Goal: Task Accomplishment & Management: Complete application form

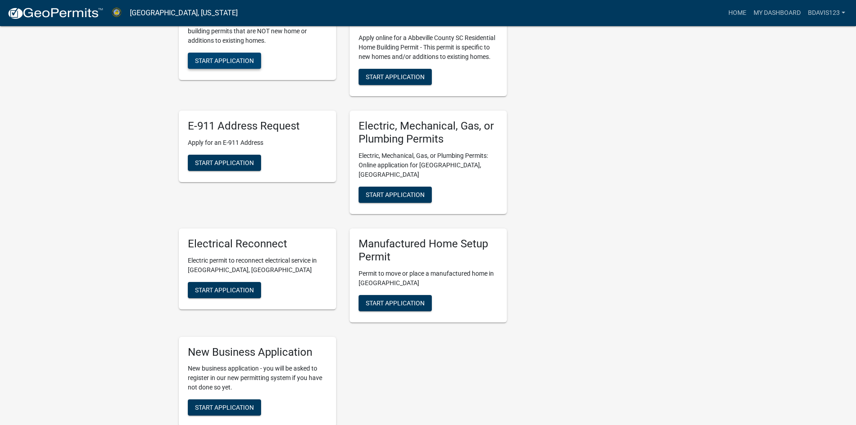
scroll to position [539, 0]
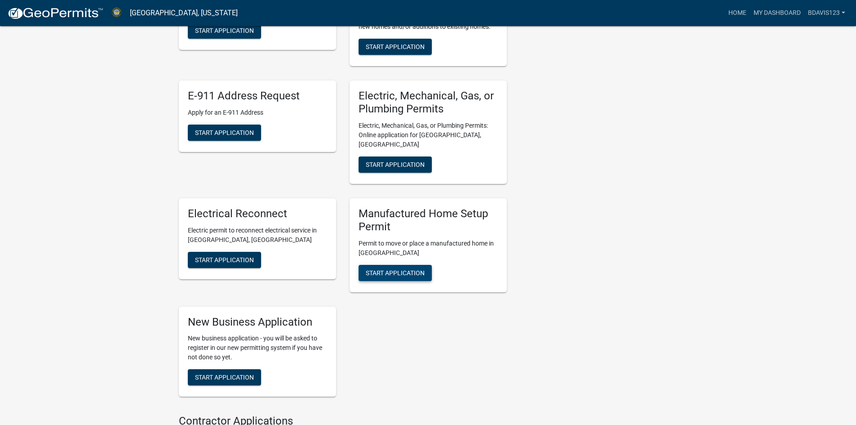
click at [404, 269] on span "Start Application" at bounding box center [395, 272] width 59 height 7
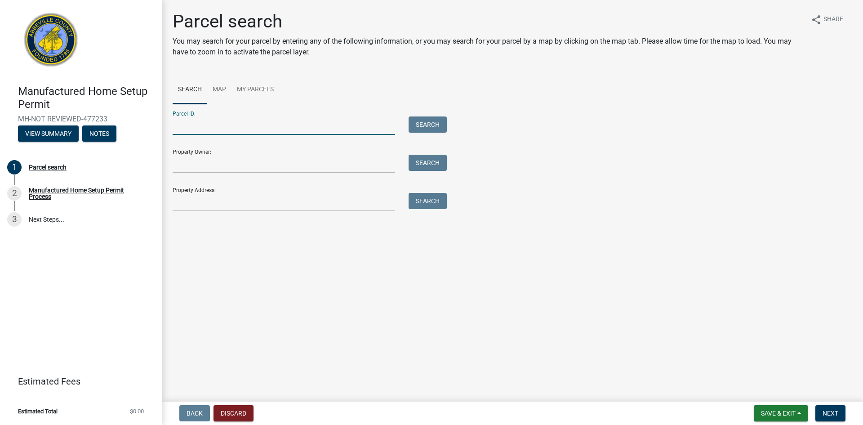
click at [264, 125] on input "Parcel ID:" at bounding box center [284, 125] width 222 height 18
type input "[PHONE_NUMBER]"
click at [231, 167] on input "Property Owner:" at bounding box center [284, 164] width 222 height 18
type input "CMH Inc"
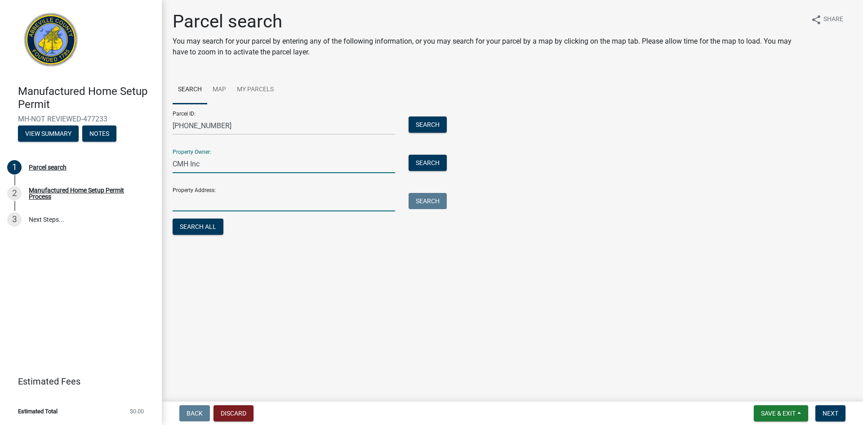
click at [219, 208] on input "Property Address:" at bounding box center [284, 202] width 222 height 18
type input "3 [PERSON_NAME]"
click at [823, 411] on span "Next" at bounding box center [830, 412] width 16 height 7
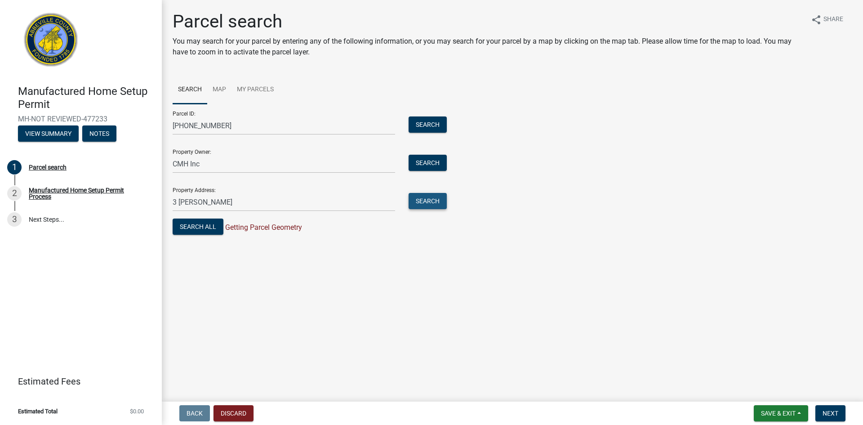
click at [434, 202] on button "Search" at bounding box center [427, 201] width 38 height 16
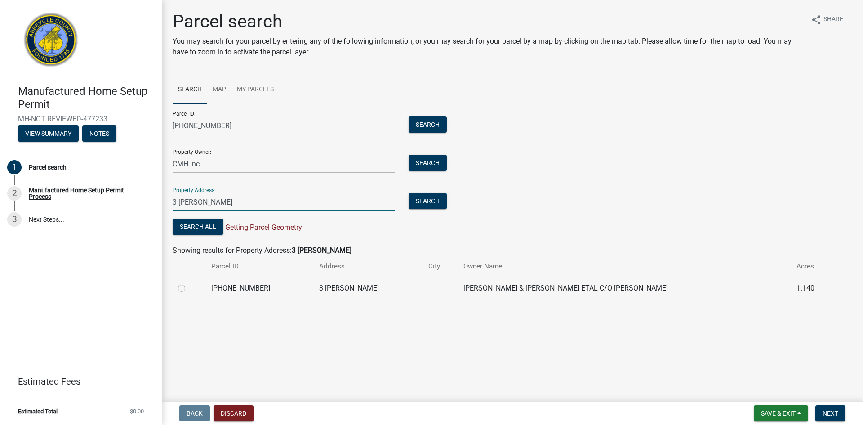
click at [313, 209] on input "3 [PERSON_NAME]" at bounding box center [284, 202] width 222 height 18
drag, startPoint x: 312, startPoint y: 206, endPoint x: 186, endPoint y: 215, distance: 126.1
click at [186, 215] on form "Parcel ID: [PHONE_NUMBER] Search Property Owner: CMH Inc Search Property Addres…" at bounding box center [308, 170] width 270 height 133
click at [426, 119] on button "Search" at bounding box center [427, 124] width 38 height 16
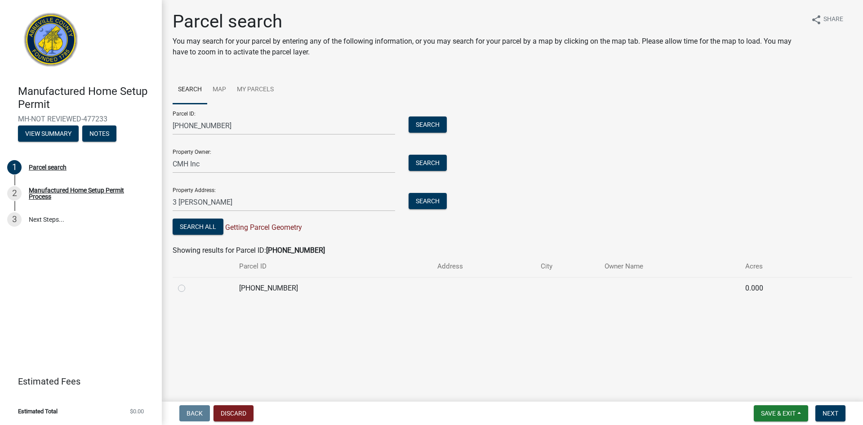
click at [189, 283] on label at bounding box center [189, 283] width 0 height 0
click at [189, 287] on input "radio" at bounding box center [192, 286] width 6 height 6
radio input "true"
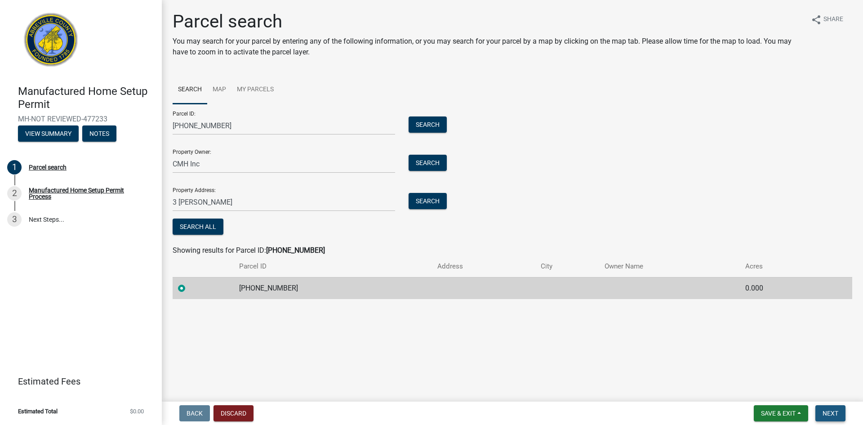
click at [839, 411] on button "Next" at bounding box center [830, 413] width 30 height 16
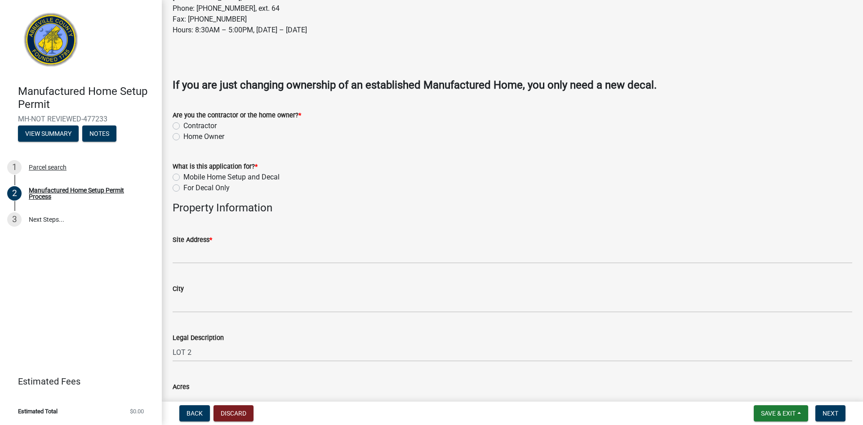
scroll to position [270, 0]
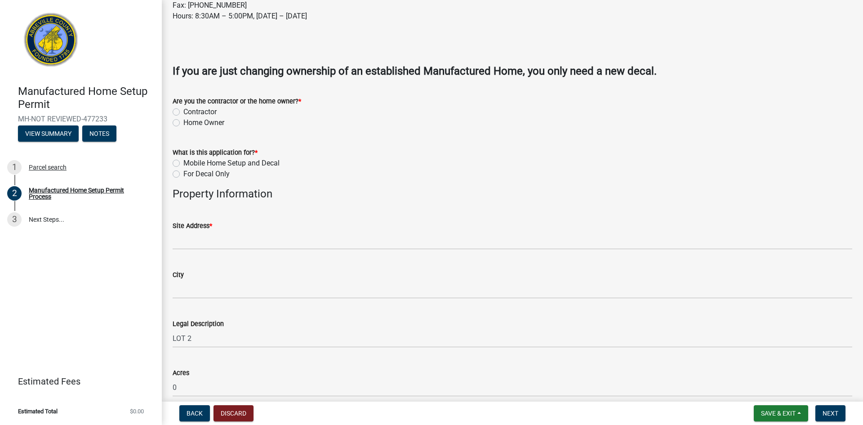
click at [208, 112] on label "Contractor" at bounding box center [199, 111] width 33 height 11
click at [189, 112] on input "Contractor" at bounding box center [186, 109] width 6 height 6
radio input "true"
click at [239, 163] on label "Mobile Home Setup and Decal" at bounding box center [231, 163] width 96 height 11
click at [189, 163] on input "Mobile Home Setup and Decal" at bounding box center [186, 161] width 6 height 6
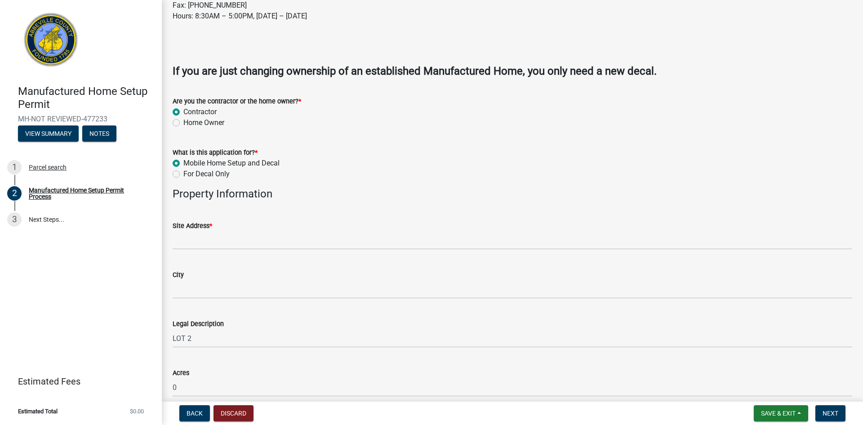
radio input "true"
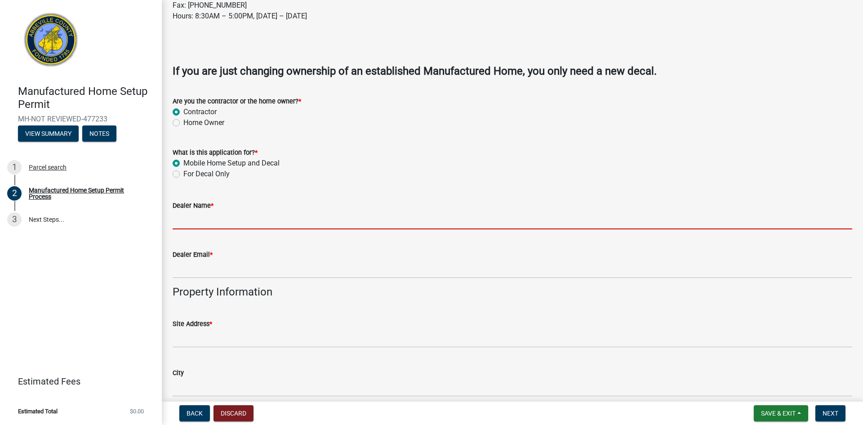
click at [266, 224] on input "Dealer Name *" at bounding box center [512, 220] width 679 height 18
type input "Oakwood Homes of [GEOGRAPHIC_DATA]"
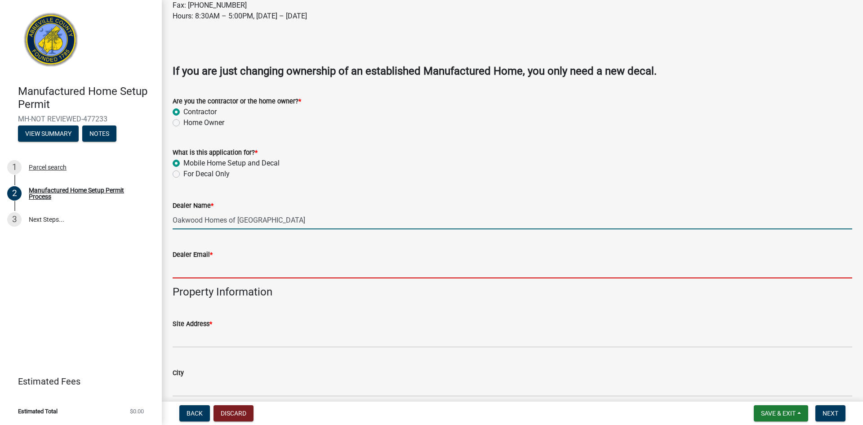
click at [259, 266] on input "Dealer Email *" at bounding box center [512, 269] width 679 height 18
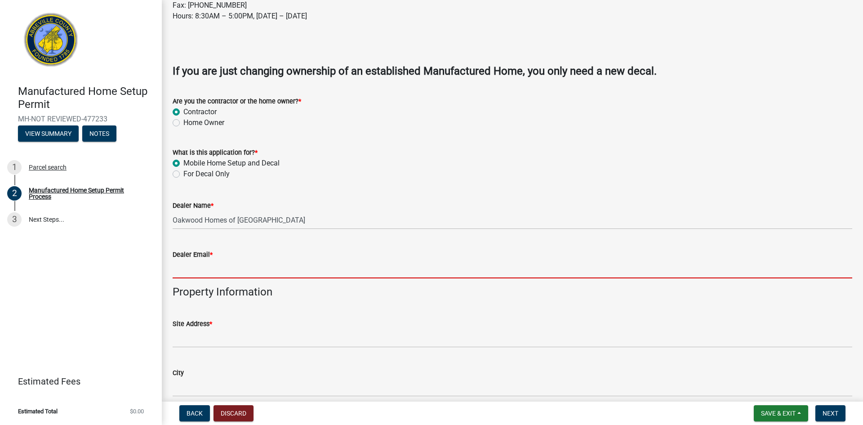
type input "[EMAIL_ADDRESS]"
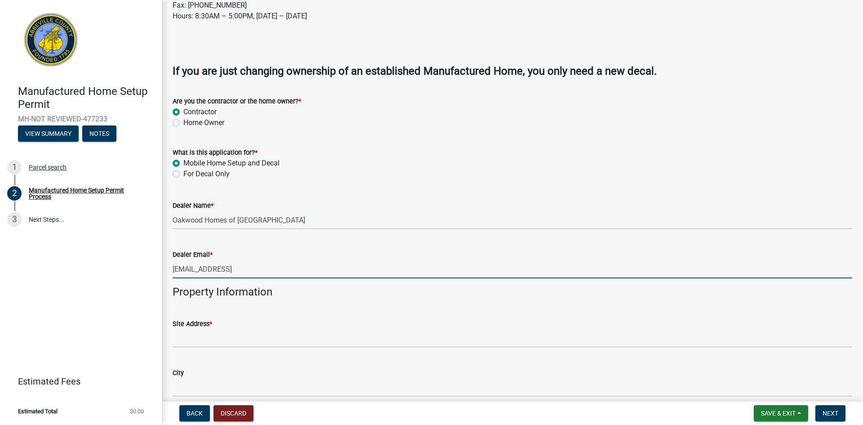
click at [255, 326] on div "Site Address *" at bounding box center [512, 323] width 679 height 11
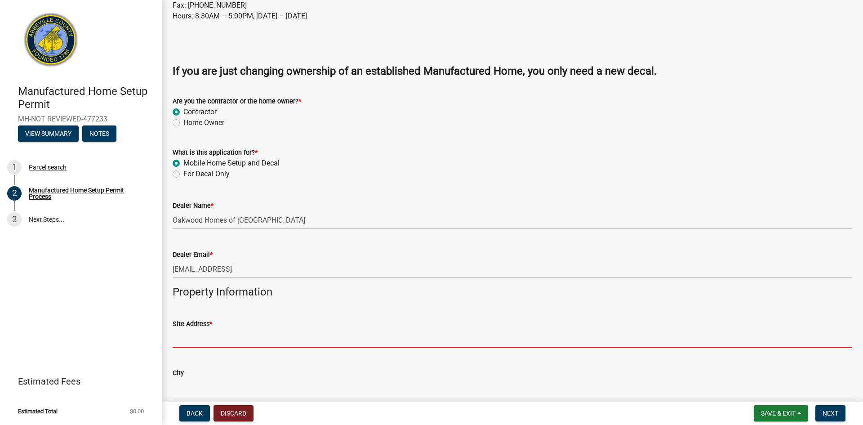
click at [254, 341] on input "Site Address *" at bounding box center [512, 338] width 679 height 18
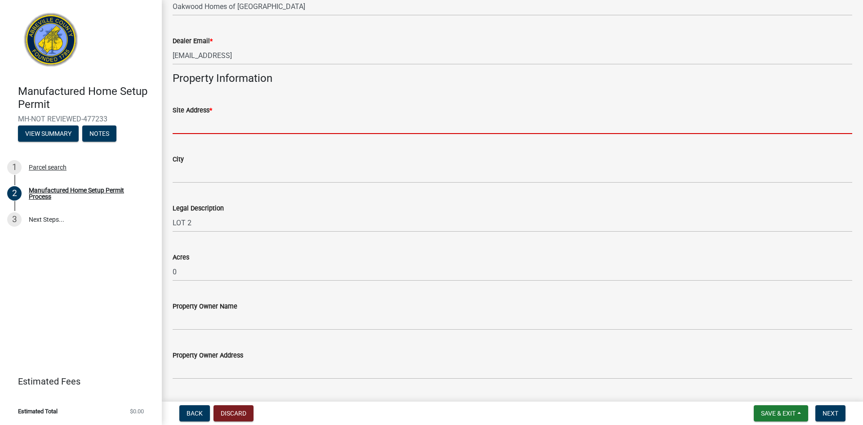
scroll to position [404, 0]
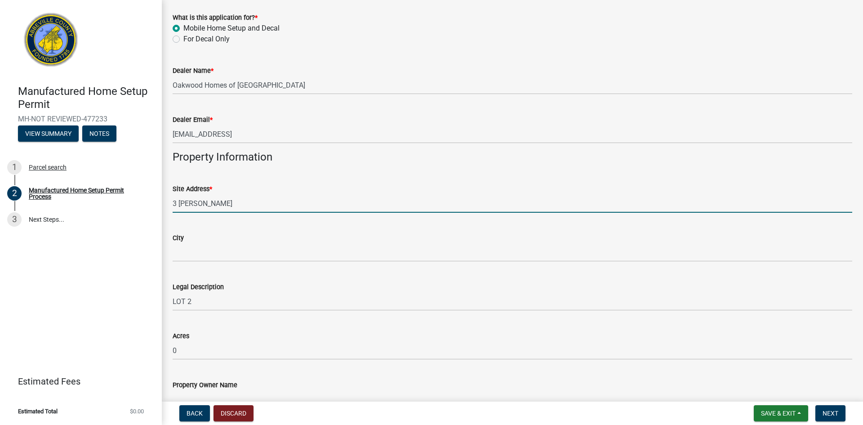
type input "3 [PERSON_NAME]"
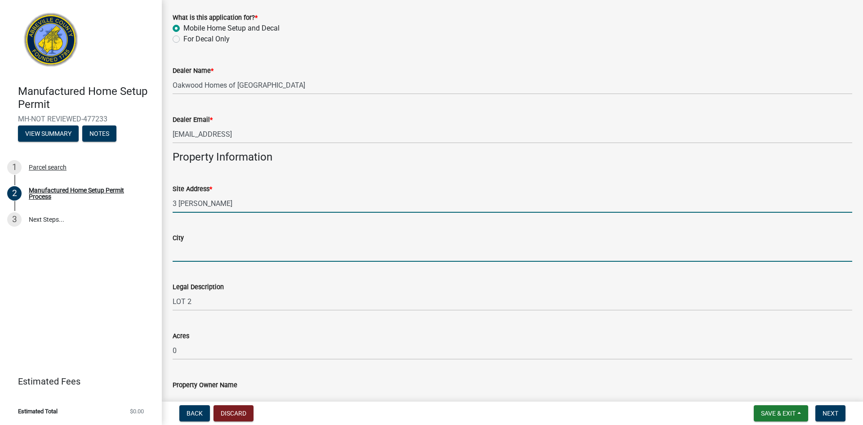
click at [205, 249] on input "City" at bounding box center [512, 252] width 679 height 18
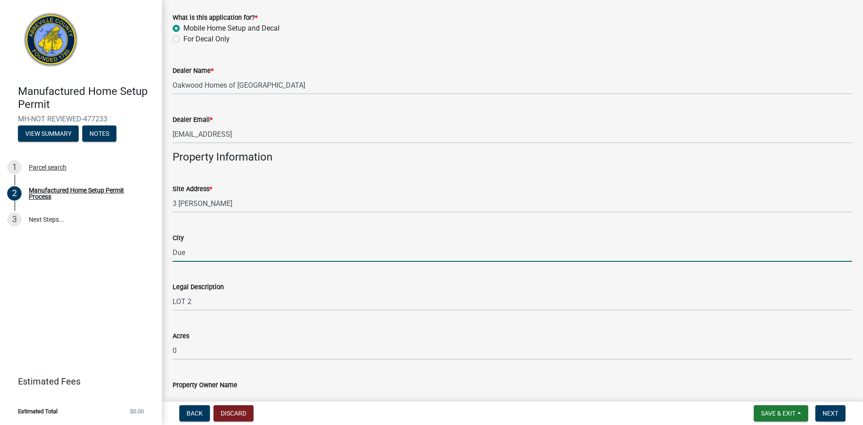
type input "[PERSON_NAME]"
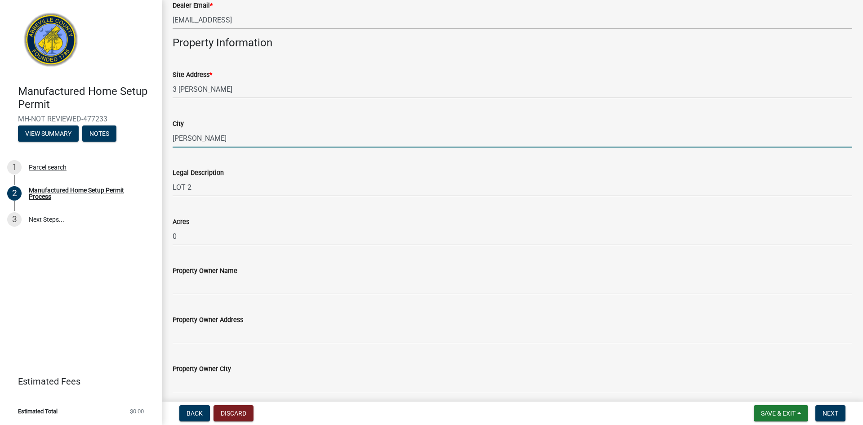
scroll to position [539, 0]
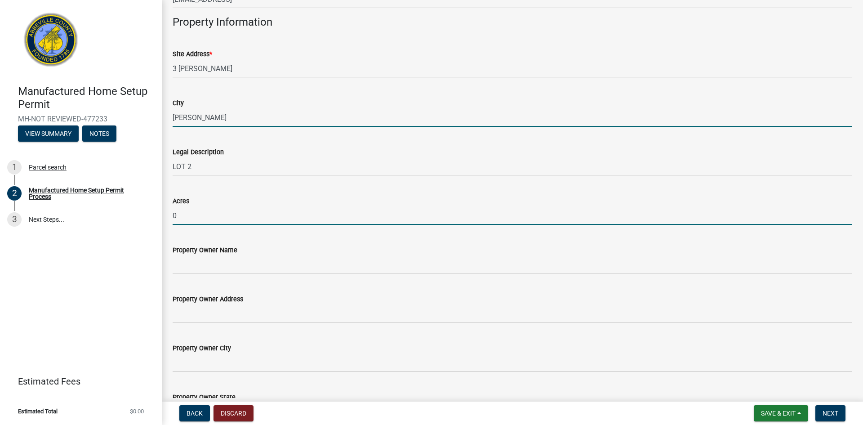
click at [193, 219] on input "0" at bounding box center [512, 215] width 679 height 18
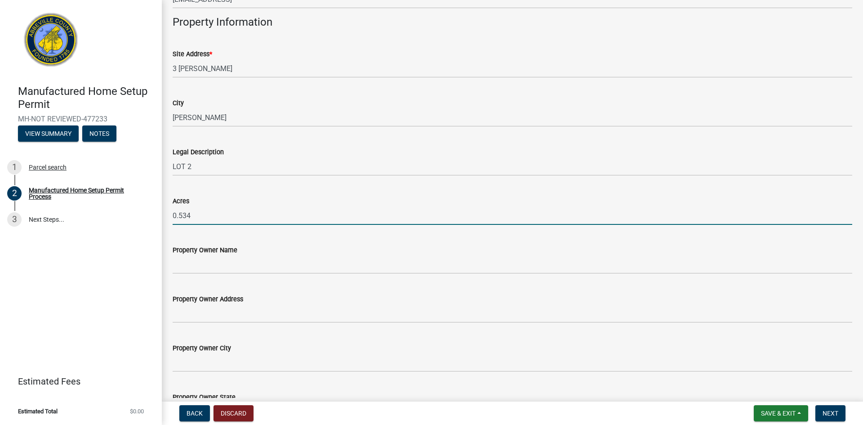
type input "0.534"
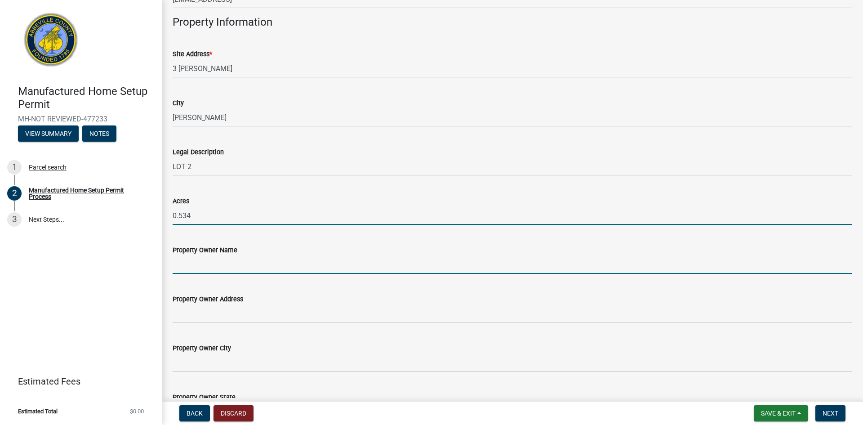
click at [211, 266] on input "Property Owner Name" at bounding box center [512, 264] width 679 height 18
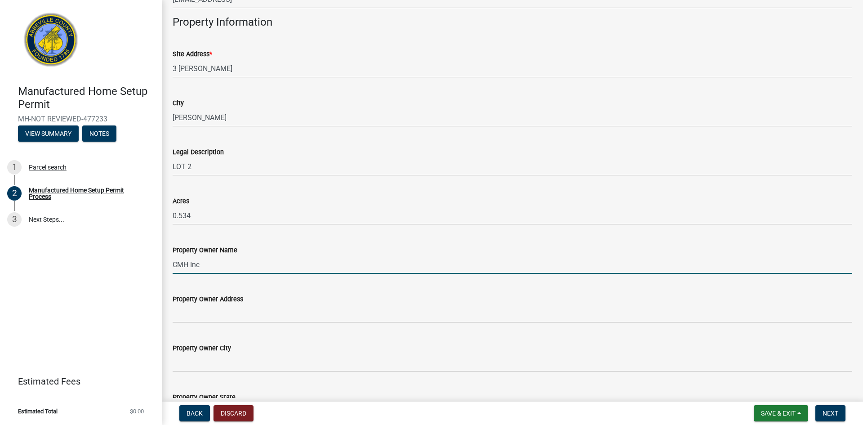
type input "CMH Inc"
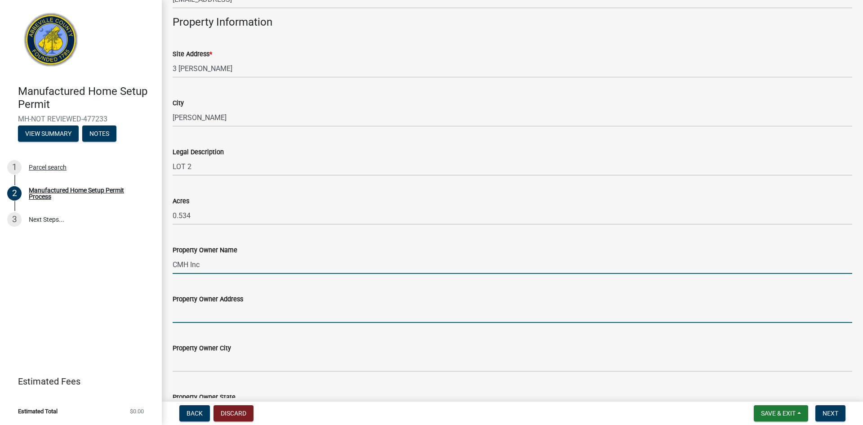
click at [214, 312] on input "Property Owner Address" at bounding box center [512, 313] width 679 height 18
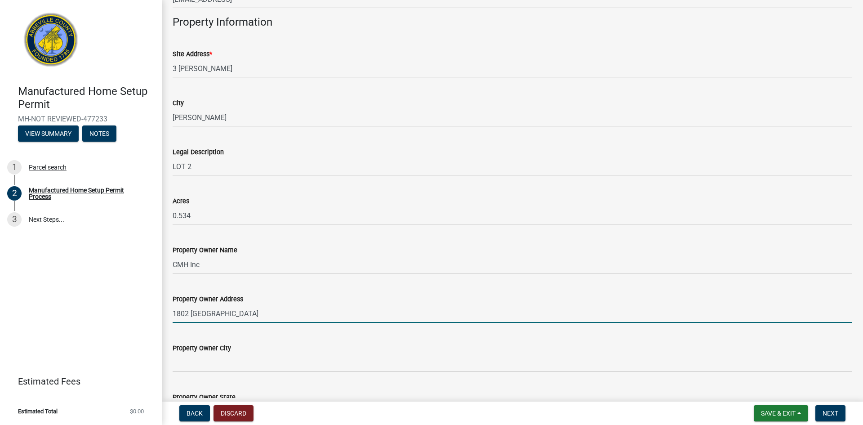
click at [223, 316] on input "1802 [GEOGRAPHIC_DATA]" at bounding box center [512, 313] width 679 height 18
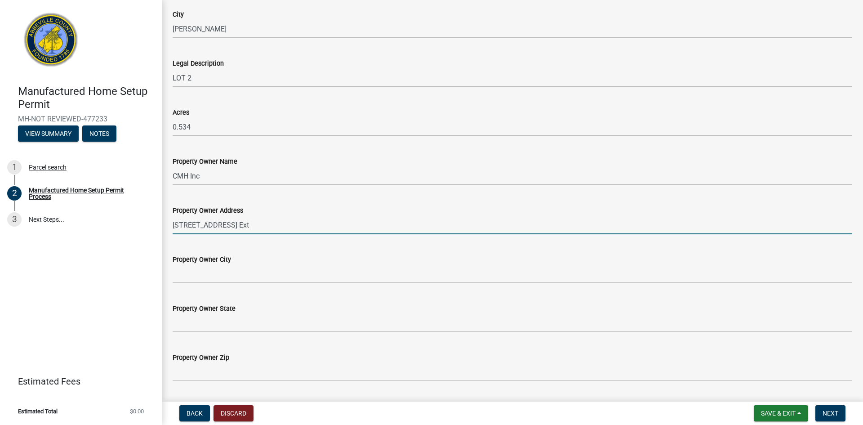
scroll to position [653, 0]
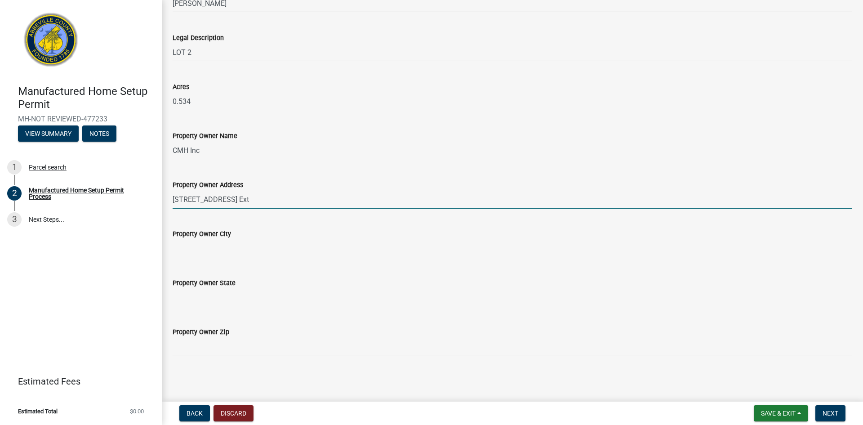
type input "[STREET_ADDRESS] Ext"
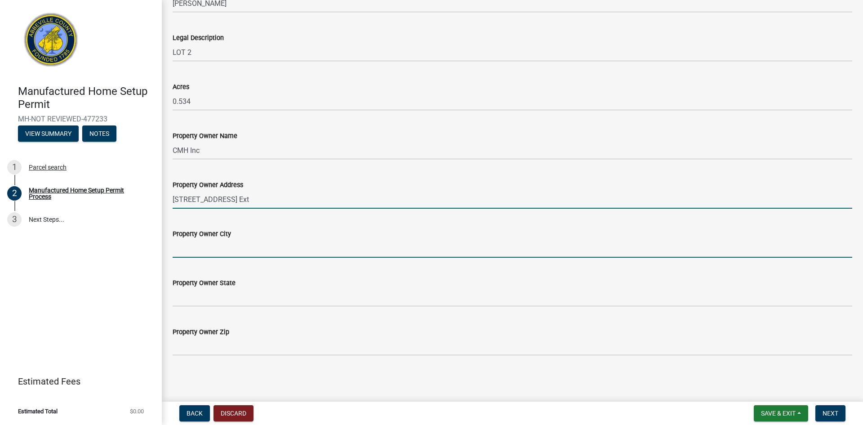
click at [238, 249] on input "Property Owner City" at bounding box center [512, 248] width 679 height 18
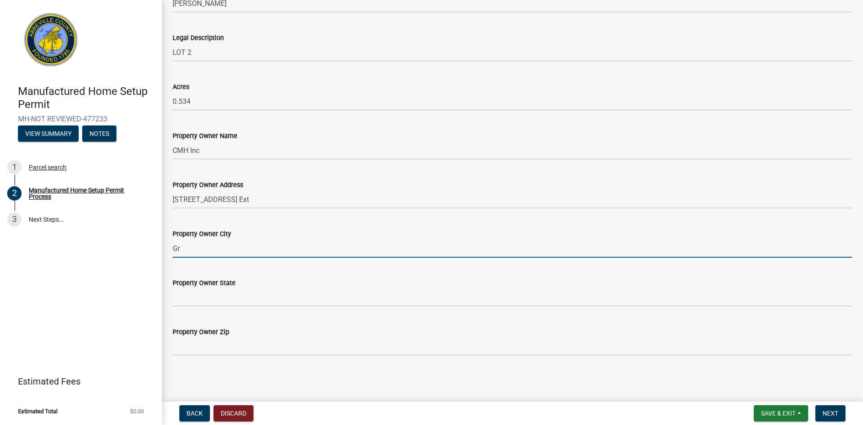
type input "Greenwood"
type input "SC"
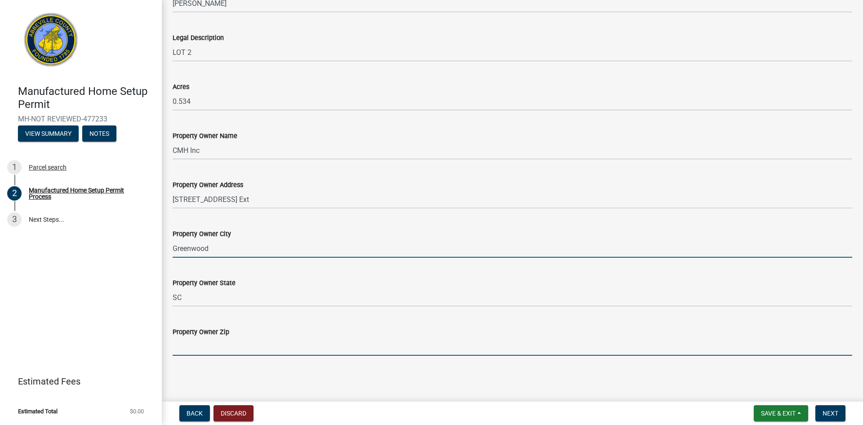
type input "29649"
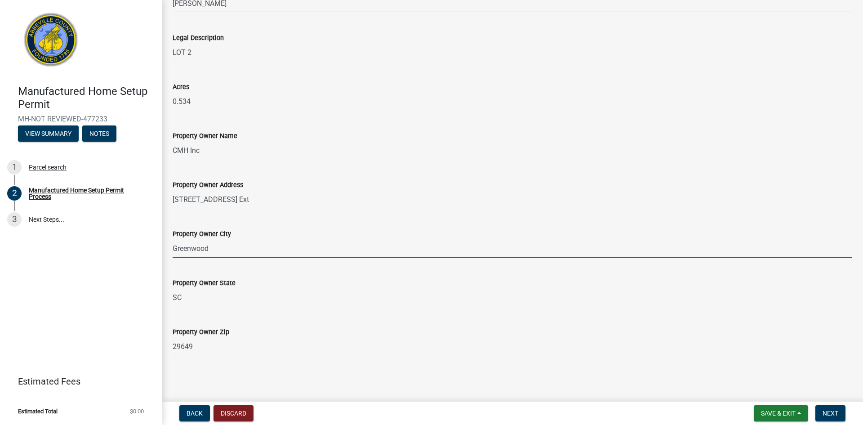
click at [318, 267] on div "Property Owner State [US_STATE]" at bounding box center [512, 286] width 679 height 42
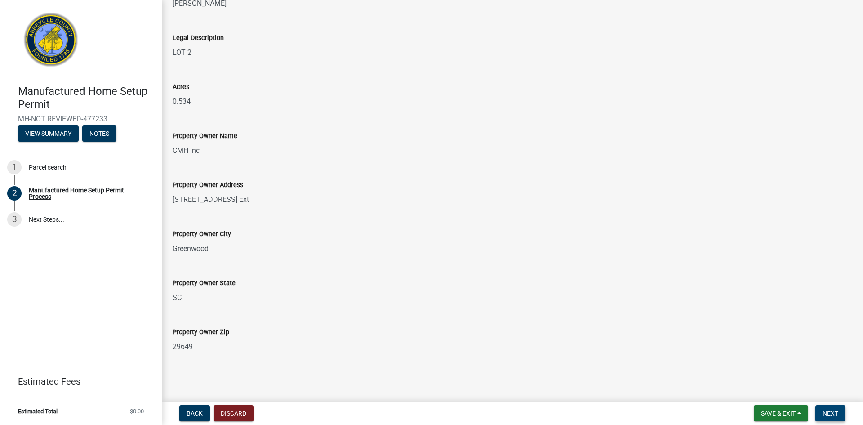
click at [821, 414] on button "Next" at bounding box center [830, 413] width 30 height 16
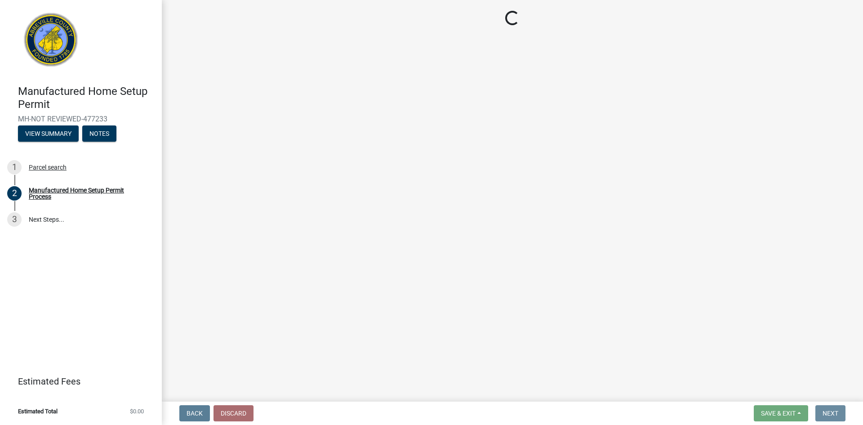
scroll to position [0, 0]
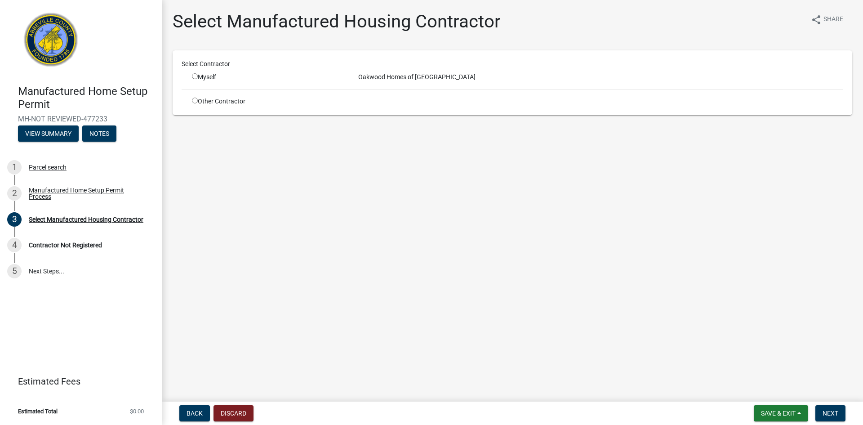
click at [195, 75] on input "radio" at bounding box center [195, 76] width 6 height 6
radio input "true"
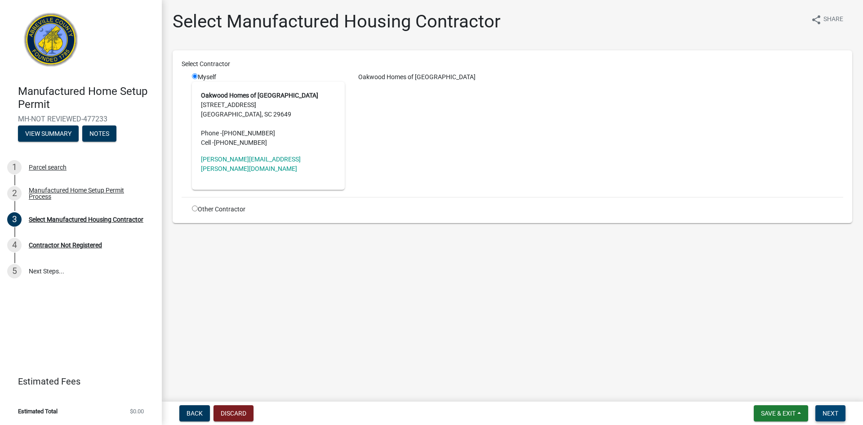
click at [828, 412] on span "Next" at bounding box center [830, 412] width 16 height 7
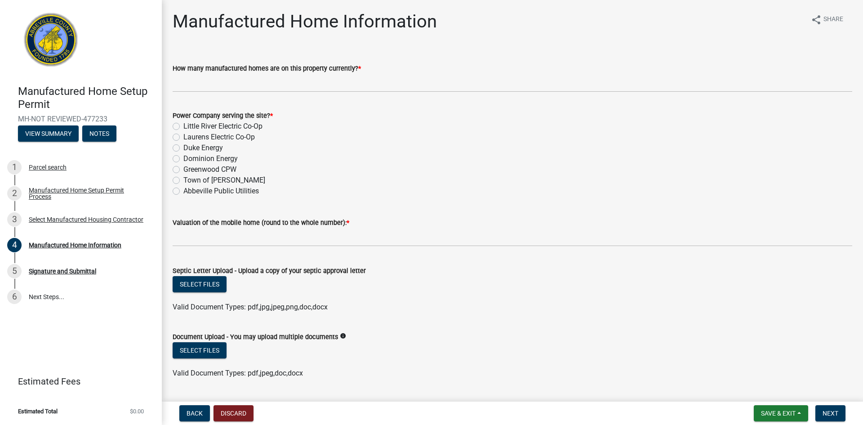
click at [217, 179] on label "Town of [PERSON_NAME]" at bounding box center [224, 180] width 82 height 11
click at [189, 179] on input "Town of [PERSON_NAME]" at bounding box center [186, 178] width 6 height 6
radio input "true"
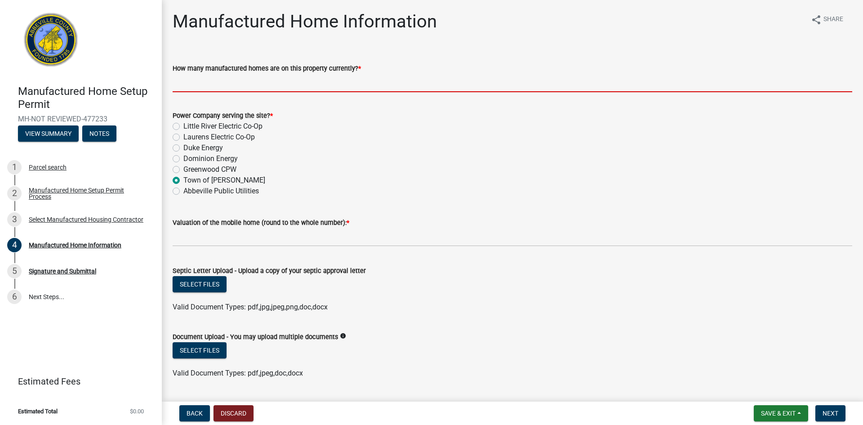
click at [230, 85] on input "How many manufactured homes are on this property currently? *" at bounding box center [512, 83] width 679 height 18
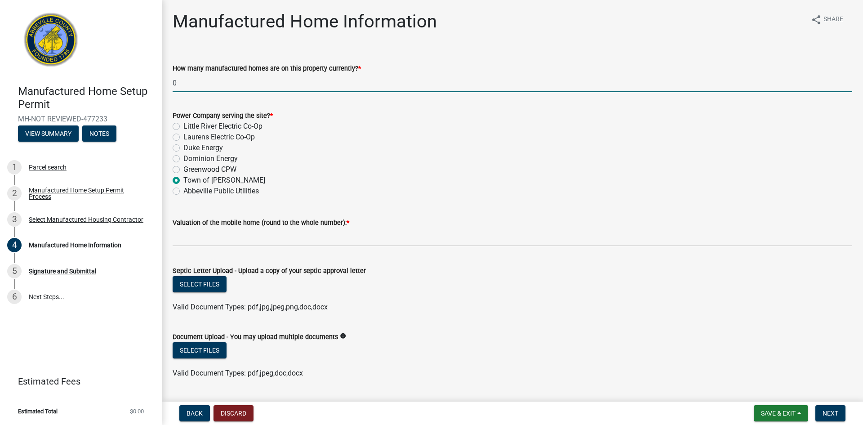
type input "0"
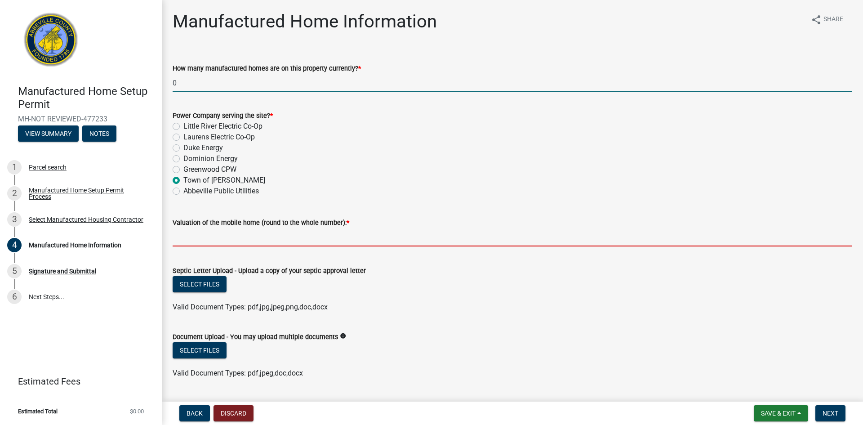
click at [237, 236] on input "text" at bounding box center [512, 237] width 679 height 18
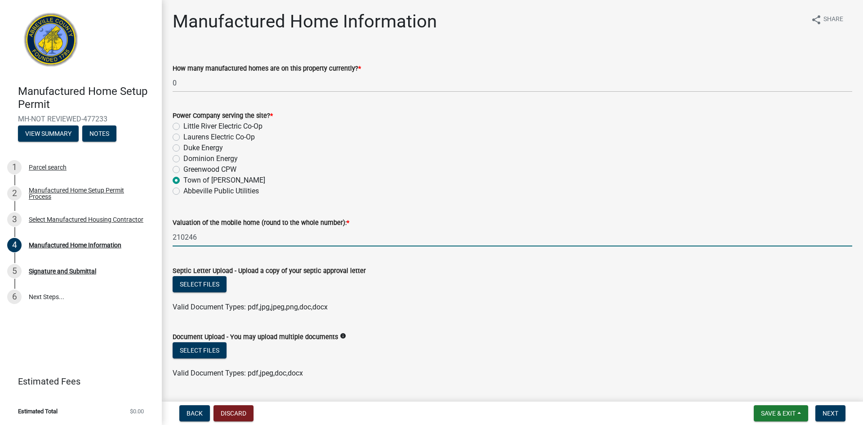
type input "210246"
click at [313, 302] on span "Valid Document Types: pdf,jpg,jpeg,png,doc,docx" at bounding box center [250, 306] width 155 height 9
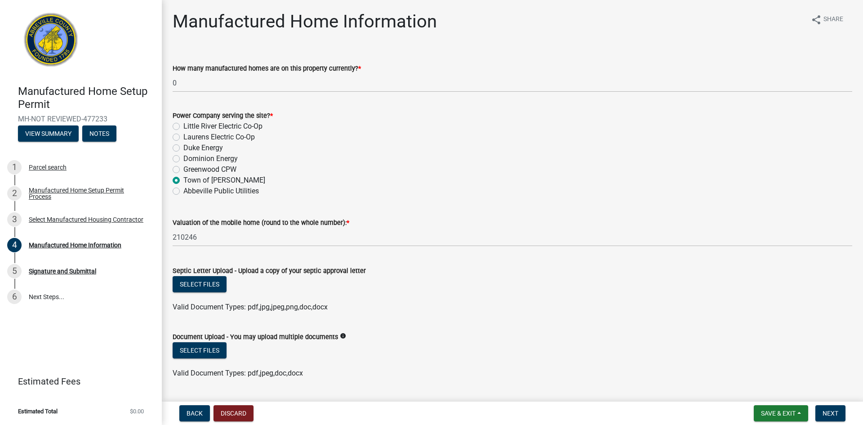
click at [306, 275] on div "Septic Letter Upload - Upload a copy of your septic approval letter" at bounding box center [512, 270] width 679 height 11
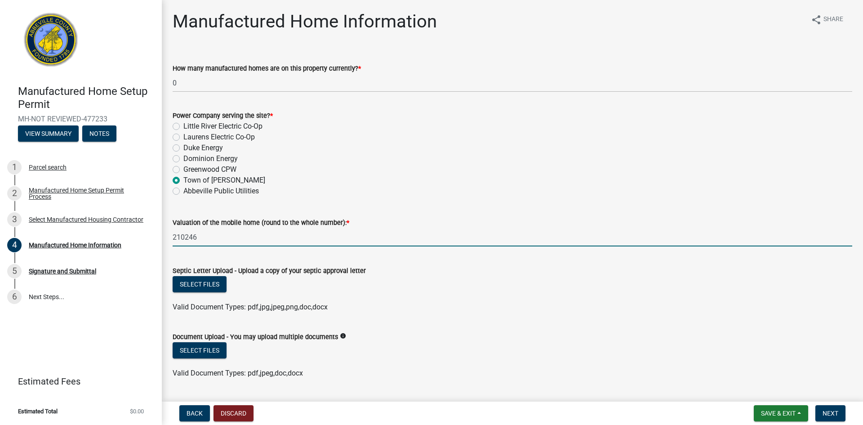
click at [250, 242] on input "210246" at bounding box center [512, 237] width 679 height 18
click at [290, 294] on div "Select files" at bounding box center [512, 285] width 679 height 18
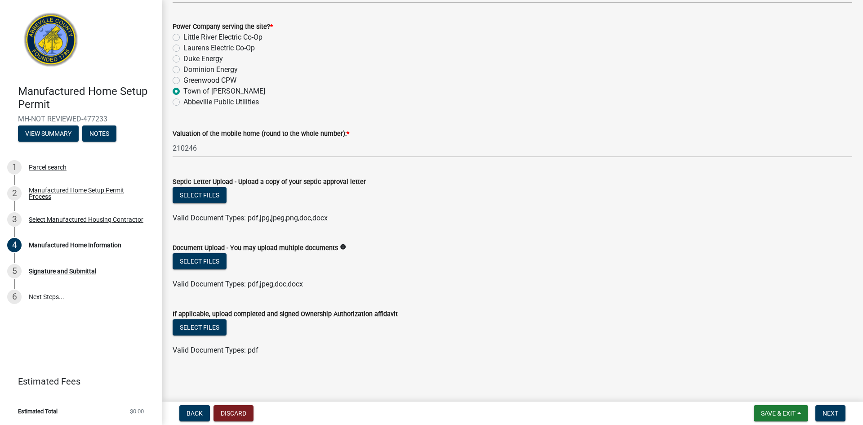
scroll to position [90, 0]
click at [216, 327] on button "Select files" at bounding box center [200, 326] width 54 height 16
click at [204, 258] on button "Select files" at bounding box center [200, 260] width 54 height 16
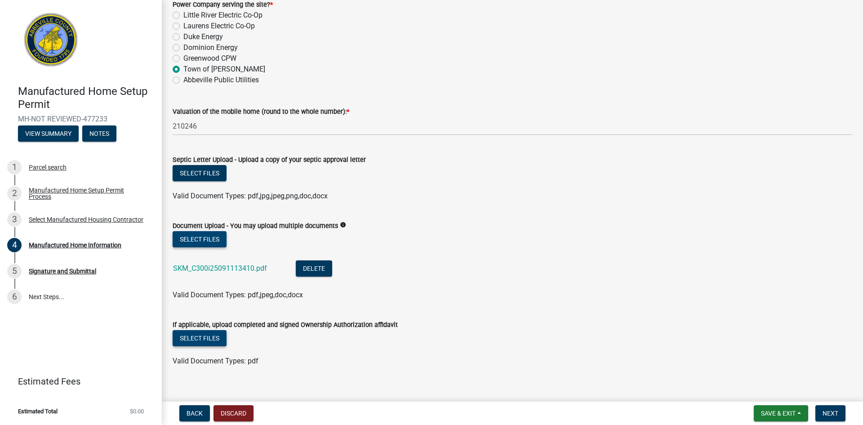
scroll to position [123, 0]
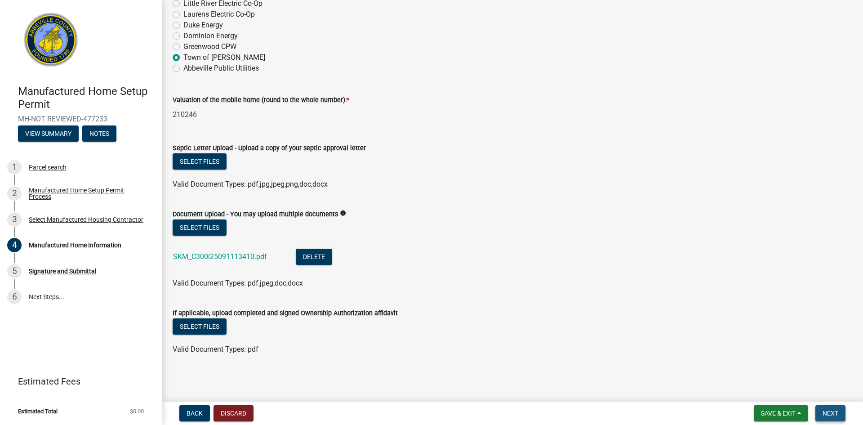
click at [826, 412] on span "Next" at bounding box center [830, 412] width 16 height 7
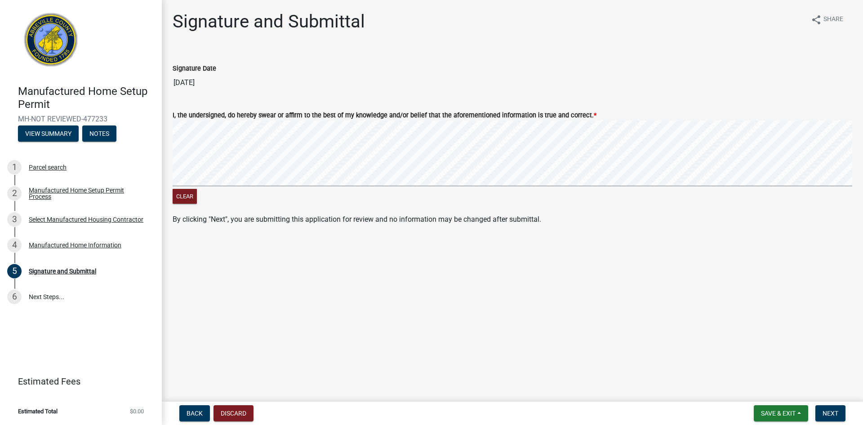
click at [473, 187] on signature-pad at bounding box center [512, 154] width 679 height 68
click at [822, 411] on button "Next" at bounding box center [830, 413] width 30 height 16
